Goal: Task Accomplishment & Management: Manage account settings

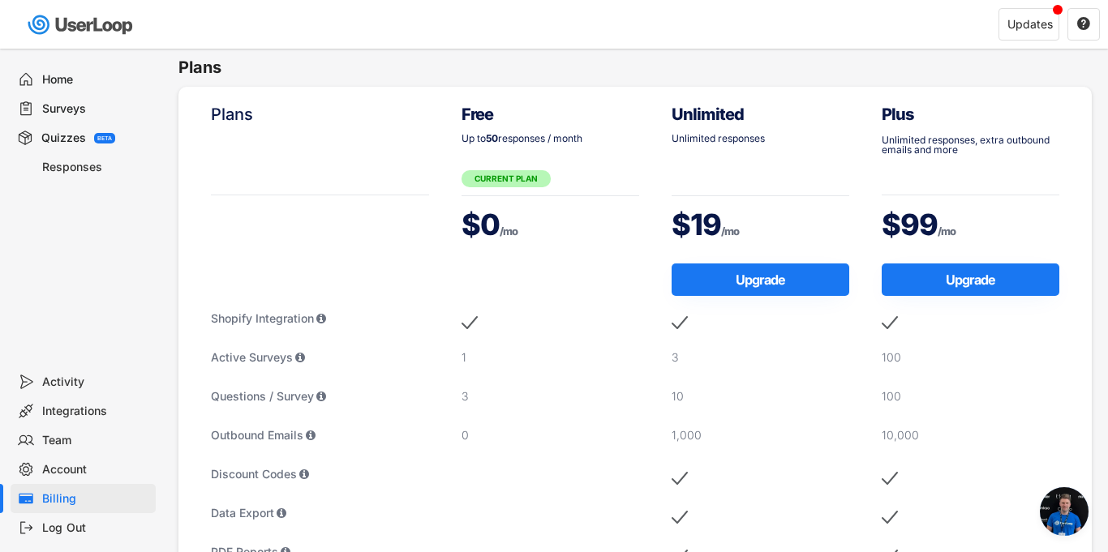
click at [1063, 517] on span "Open chat" at bounding box center [1064, 512] width 49 height 49
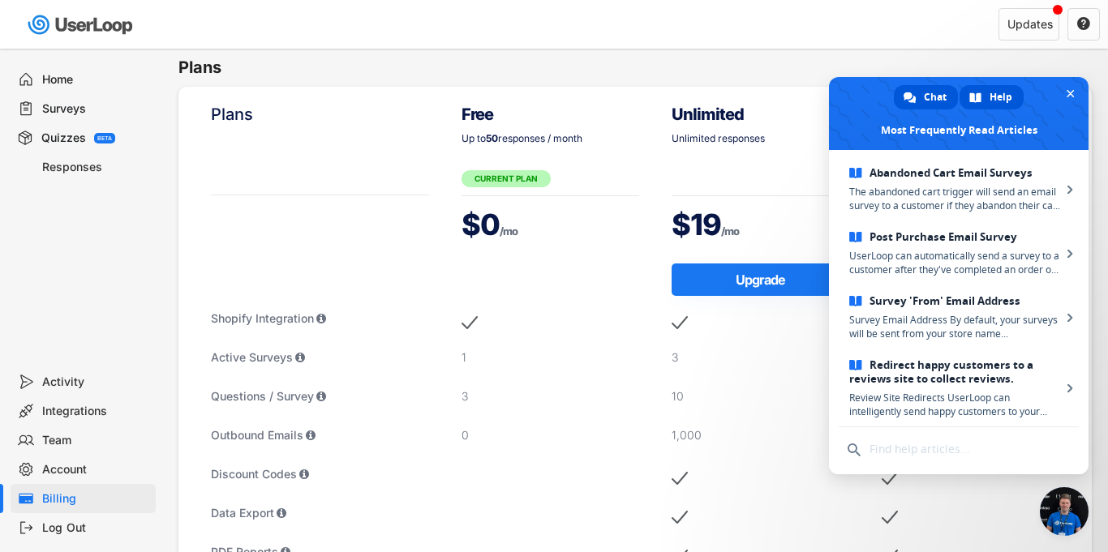
click at [932, 90] on span "Chat" at bounding box center [935, 97] width 23 height 24
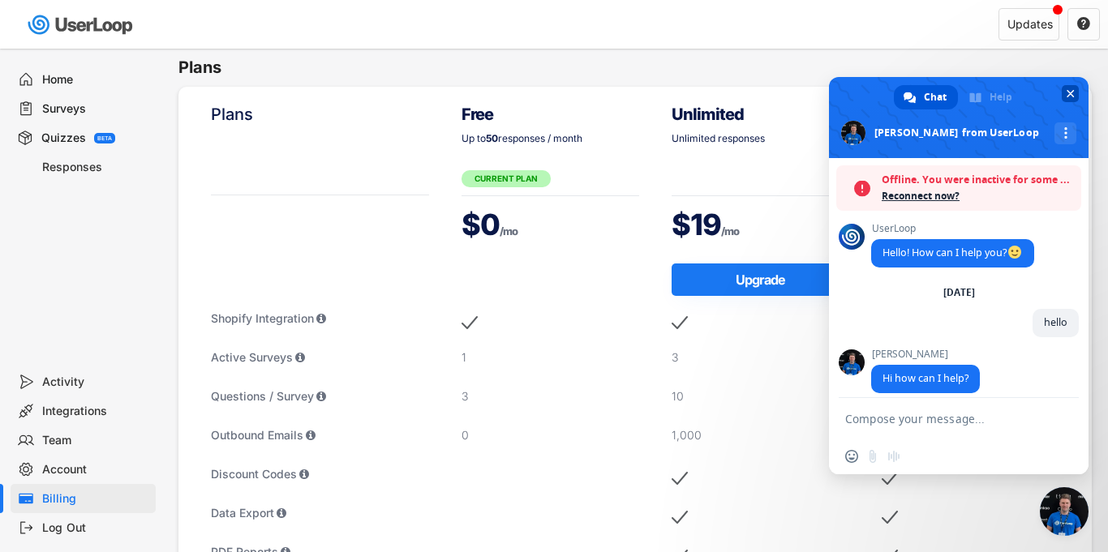
click at [1074, 90] on span "Close chat" at bounding box center [1071, 94] width 8 height 8
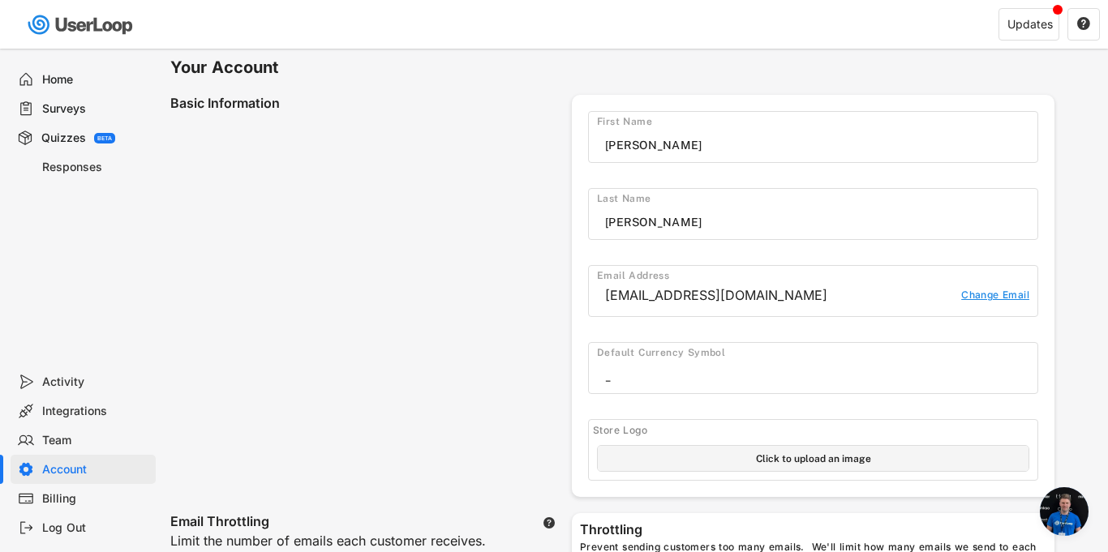
click at [57, 493] on div "Billing" at bounding box center [95, 499] width 107 height 15
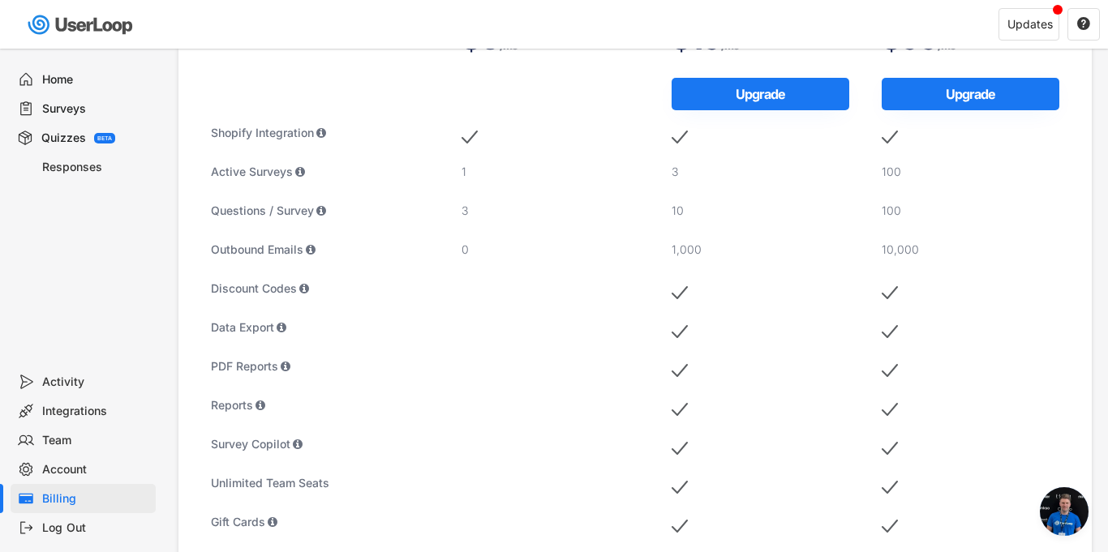
scroll to position [187, 0]
